Goal: Information Seeking & Learning: Find specific fact

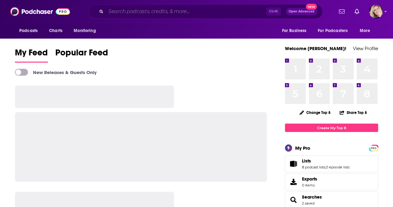
click at [124, 11] on input "Search podcasts, credits, & more..." at bounding box center [186, 12] width 160 height 10
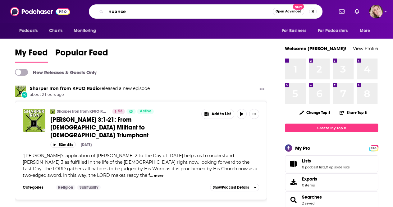
type input "nuance"
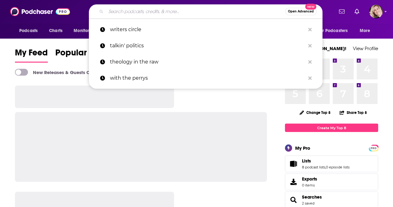
click at [119, 9] on input "Search podcasts, credits, & more..." at bounding box center [195, 12] width 179 height 10
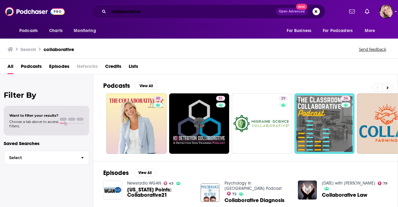
click at [157, 10] on input "collaborative" at bounding box center [193, 12] width 168 height 10
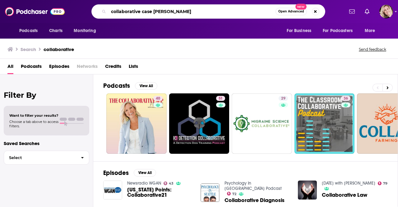
type input "collaborative case thorp"
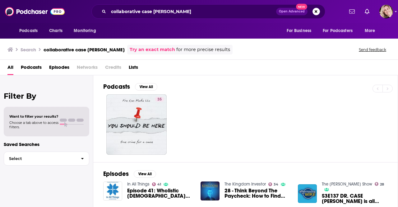
click at [379, 149] on div "35" at bounding box center [250, 124] width 294 height 60
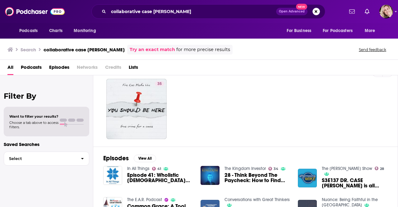
scroll to position [12, 0]
